Goal: Task Accomplishment & Management: Use online tool/utility

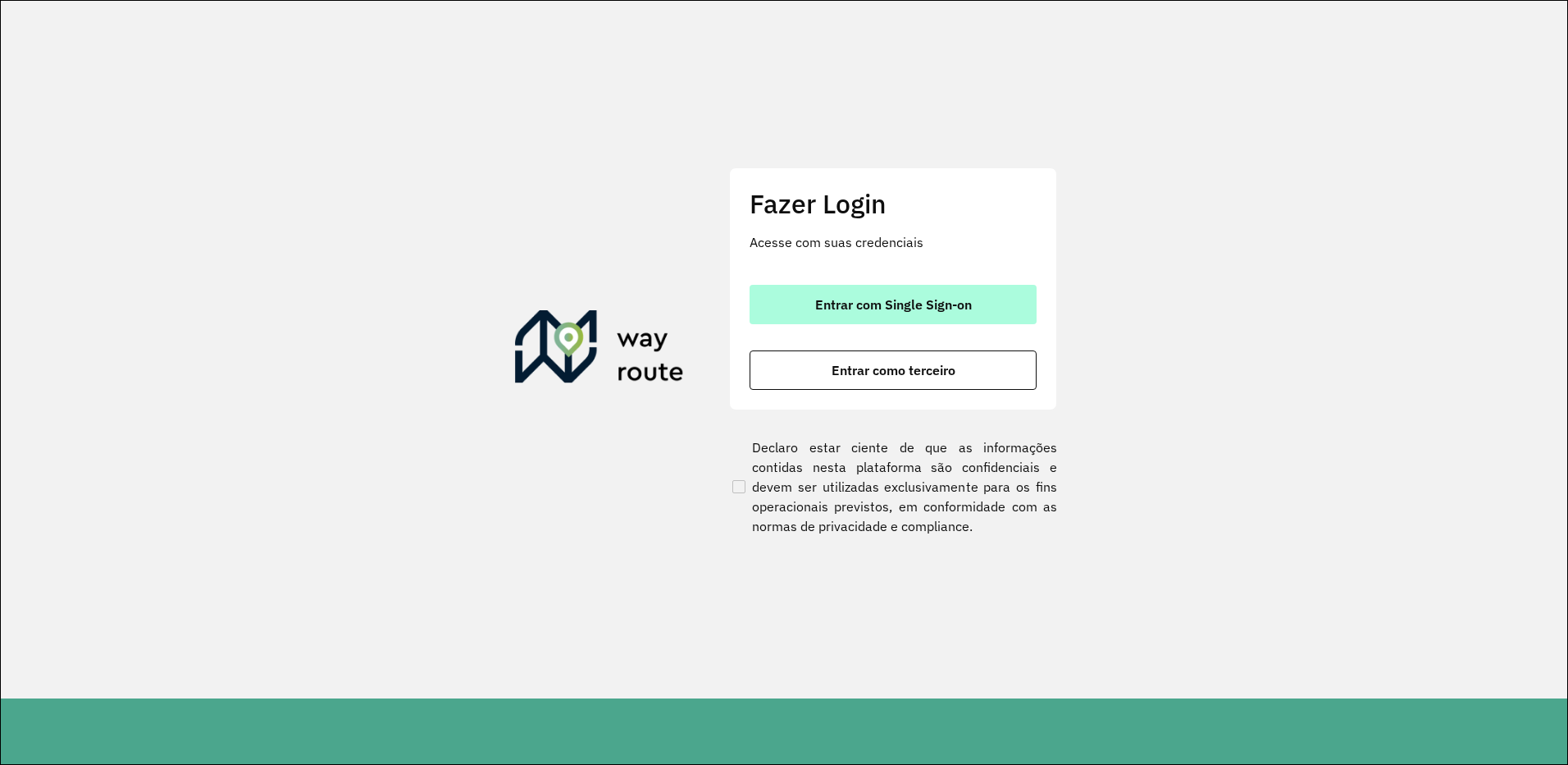
click at [900, 308] on span "Entrar com Single Sign-on" at bounding box center [893, 304] width 157 height 13
click at [972, 309] on span "Entrar com Single Sign-on" at bounding box center [893, 304] width 157 height 13
